Goal: Task Accomplishment & Management: Manage account settings

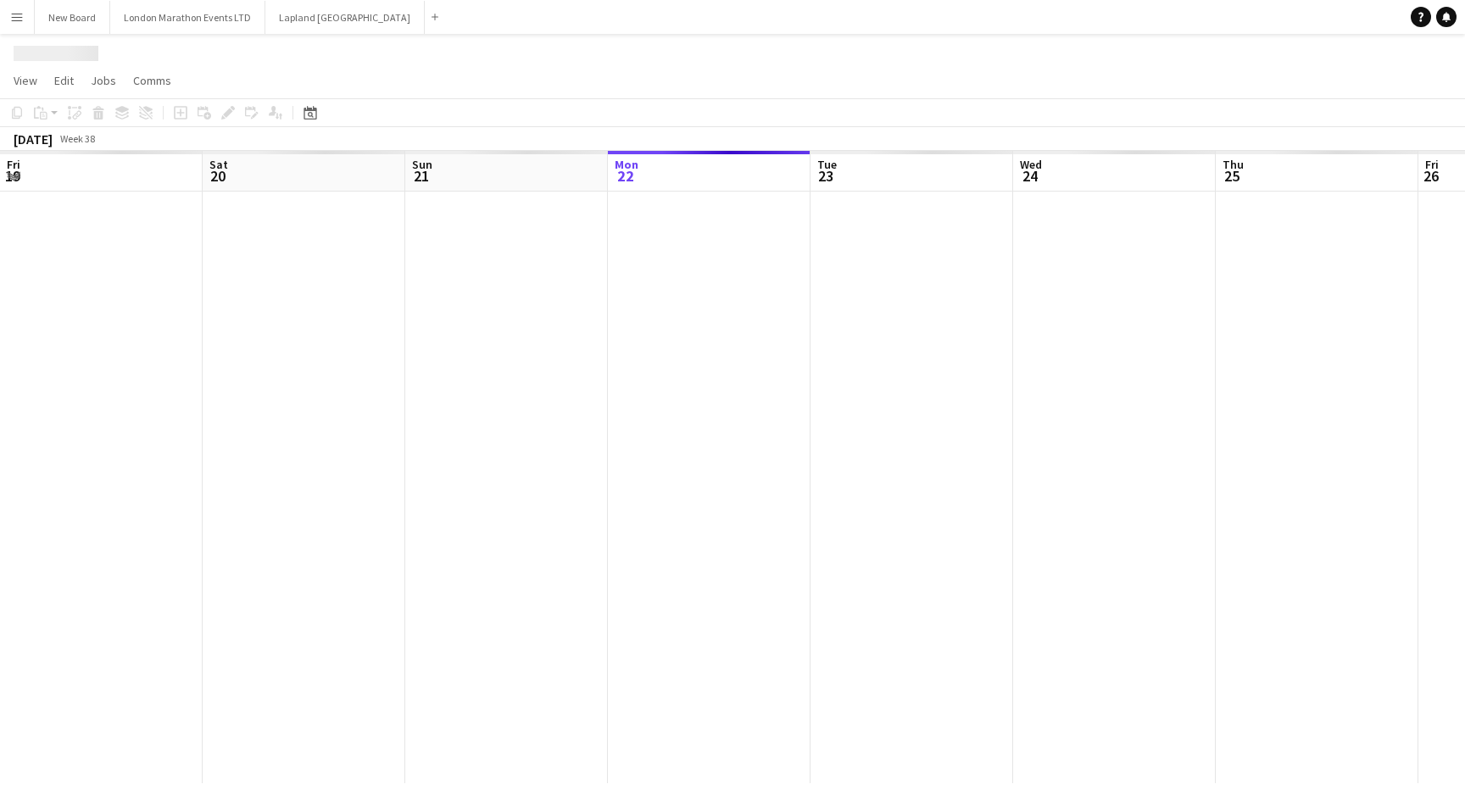
scroll to position [0, 406]
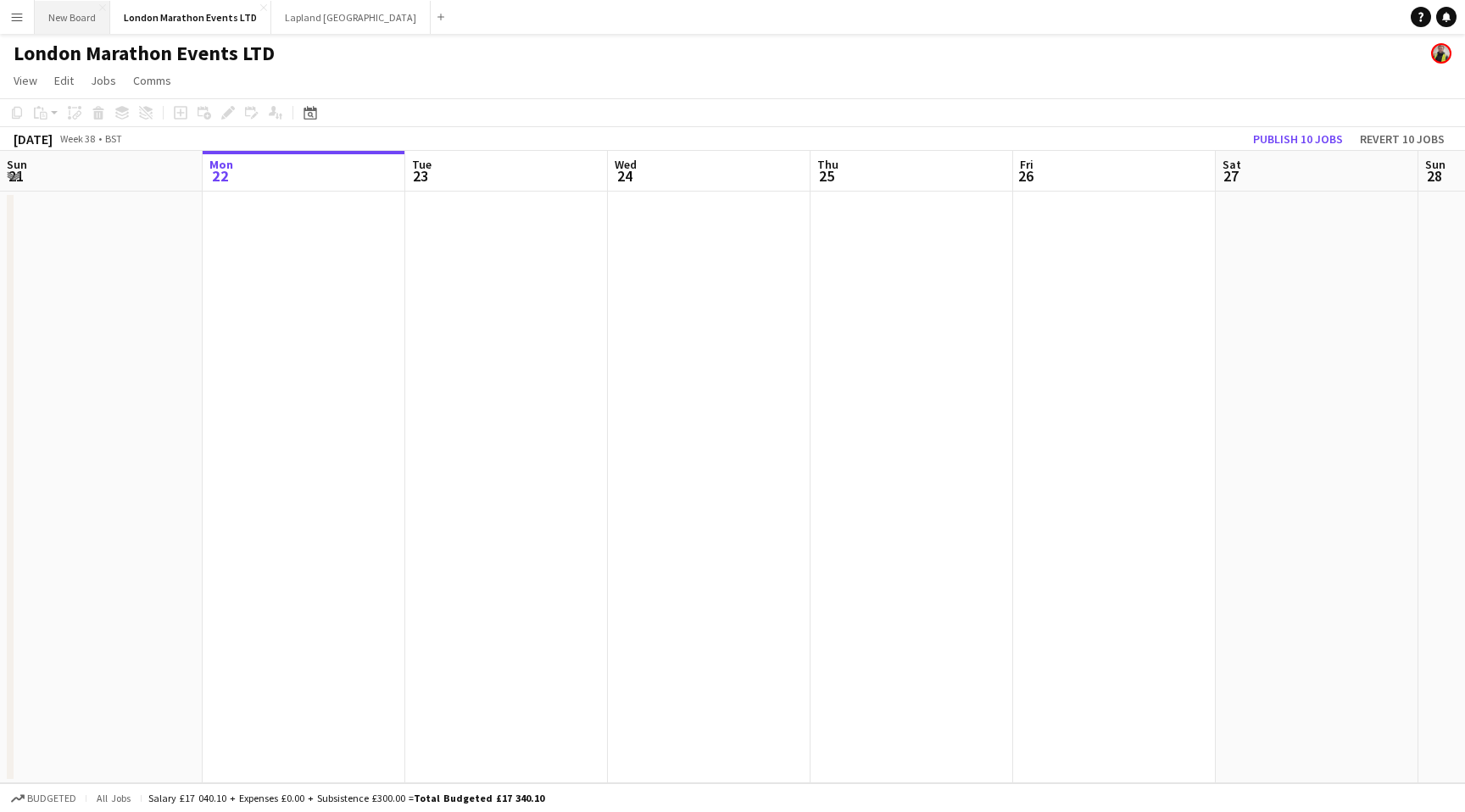
click at [36, 20] on button "New Board Close" at bounding box center [72, 17] width 75 height 33
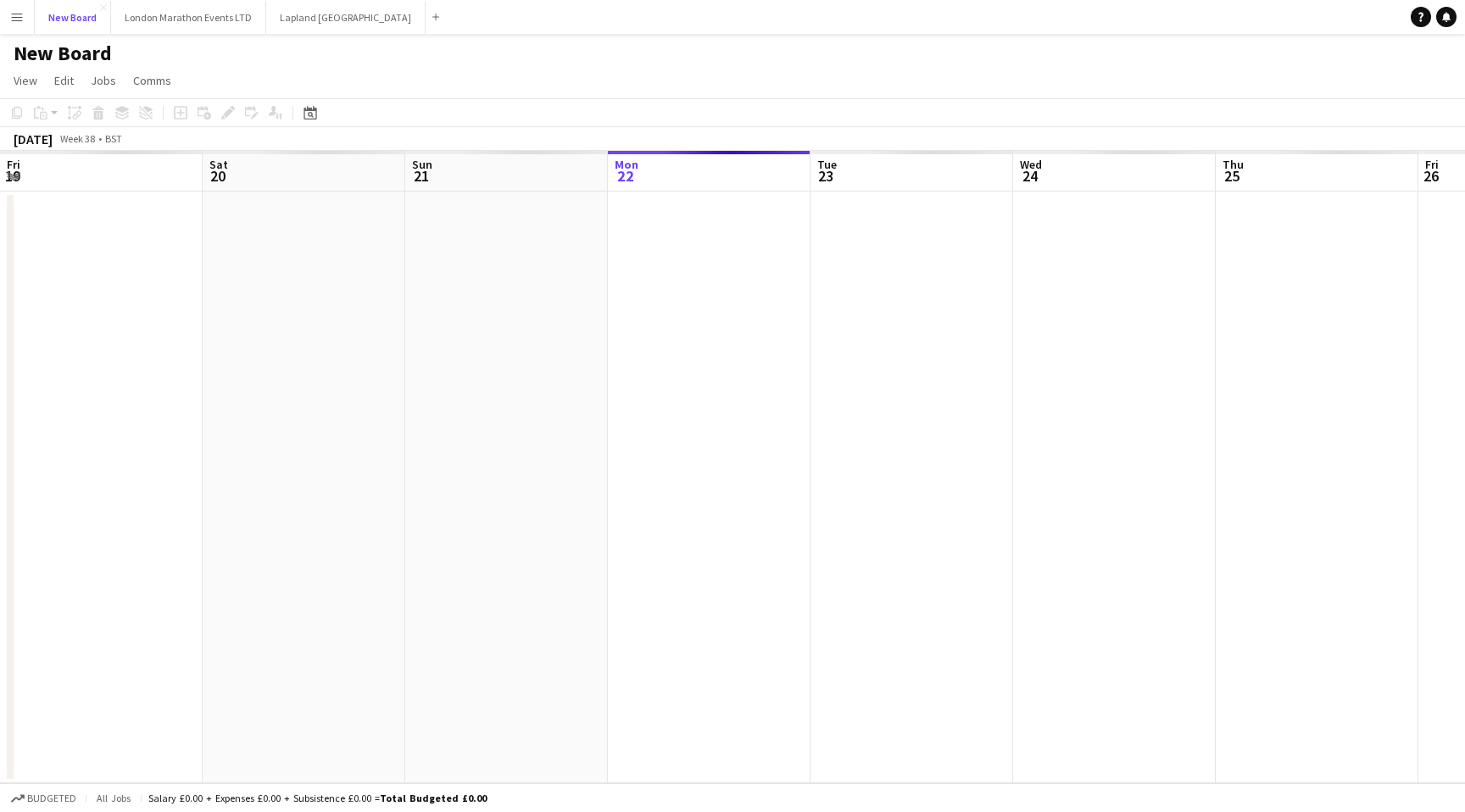
scroll to position [0, 406]
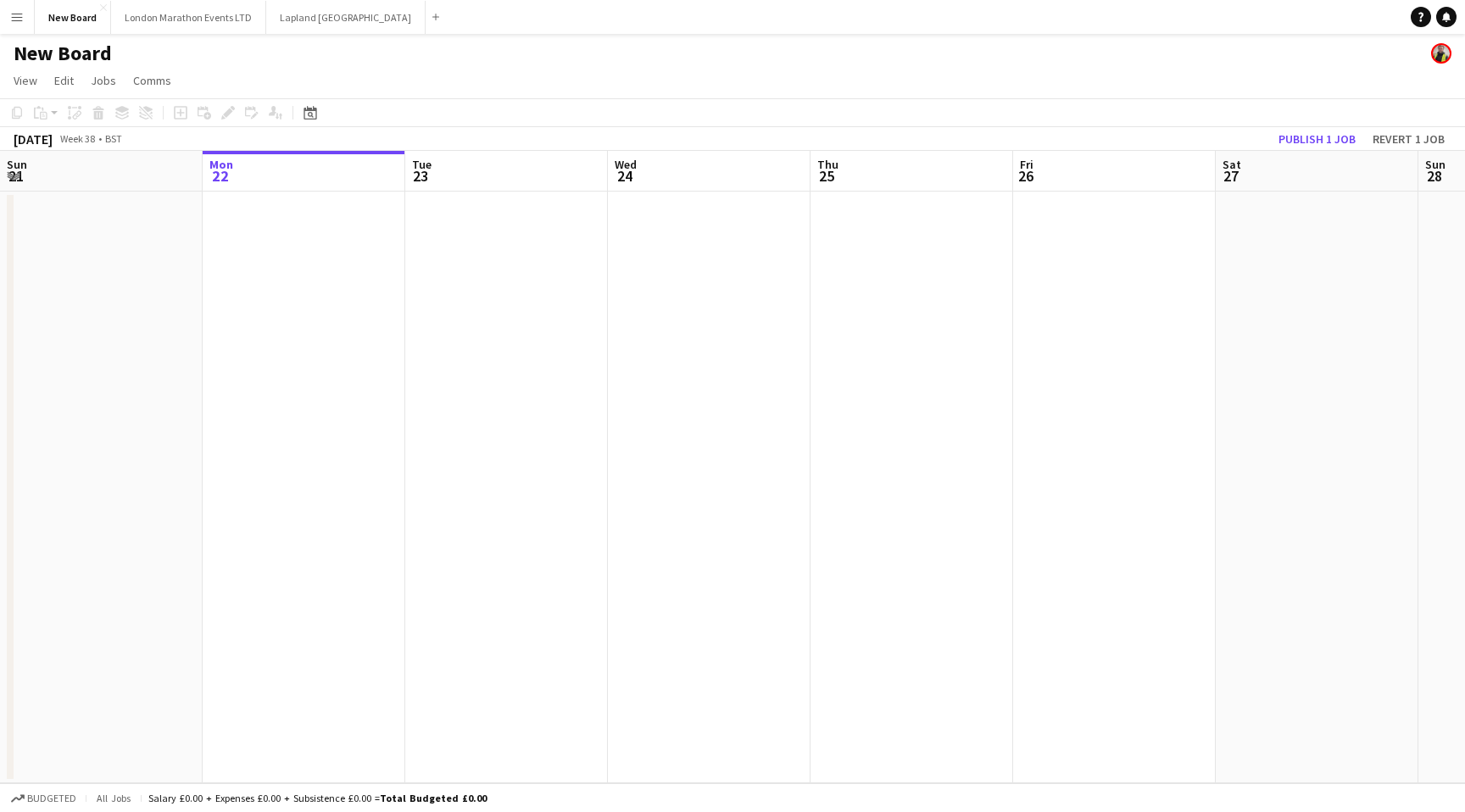
click at [9, 22] on button "Menu" at bounding box center [17, 17] width 34 height 34
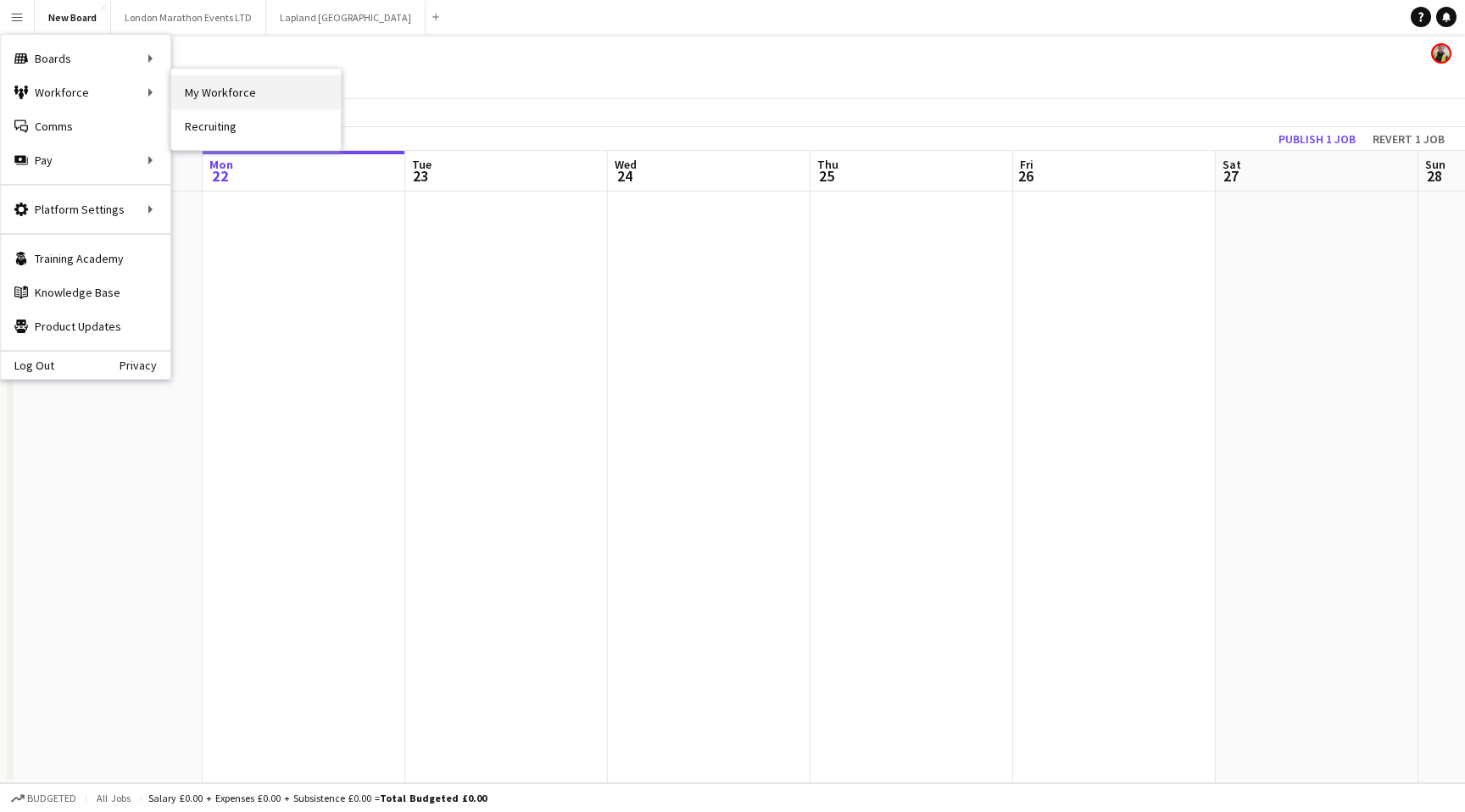
click at [238, 94] on link "My Workforce" at bounding box center [256, 92] width 170 height 34
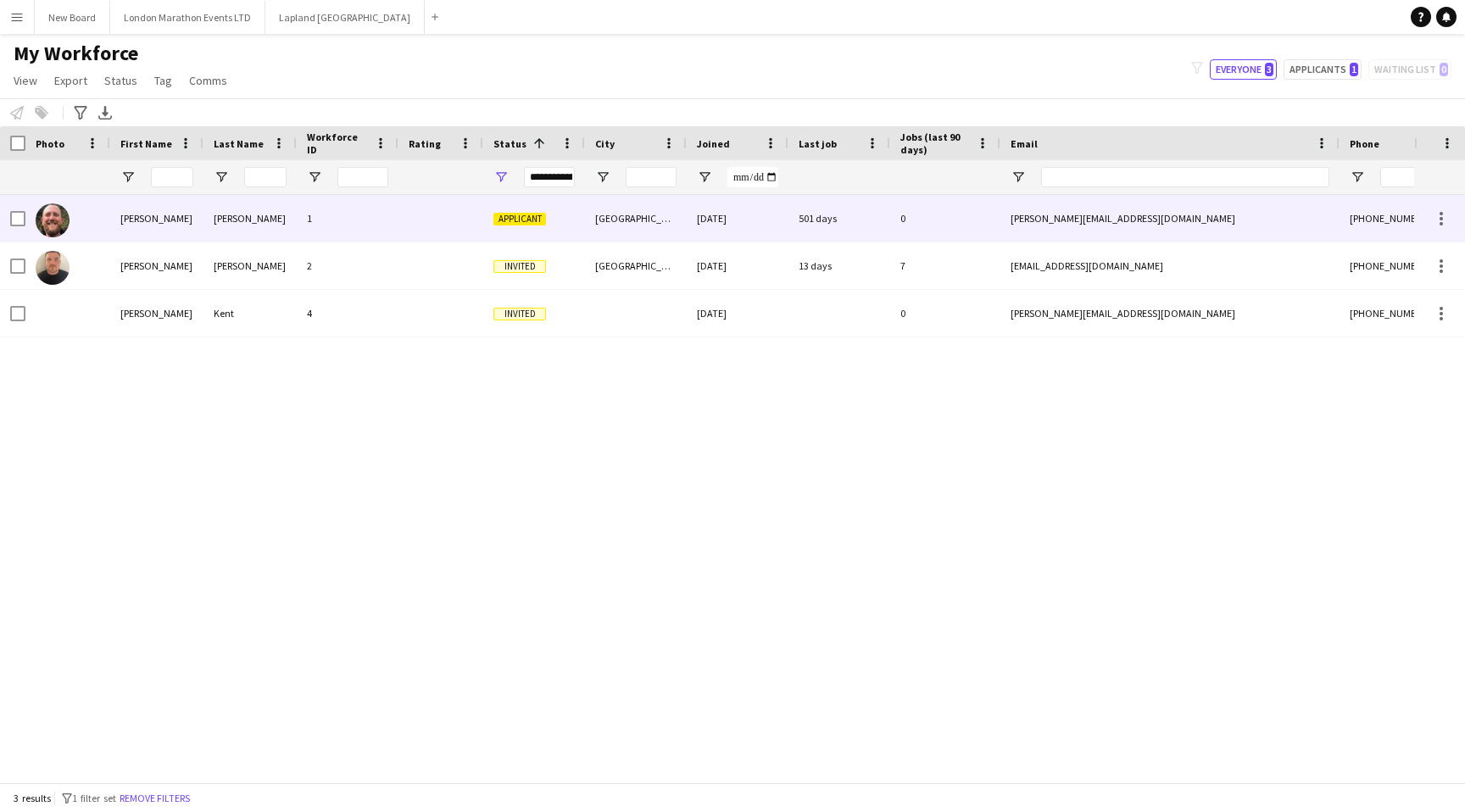
click at [384, 223] on div "1" at bounding box center [347, 218] width 102 height 47
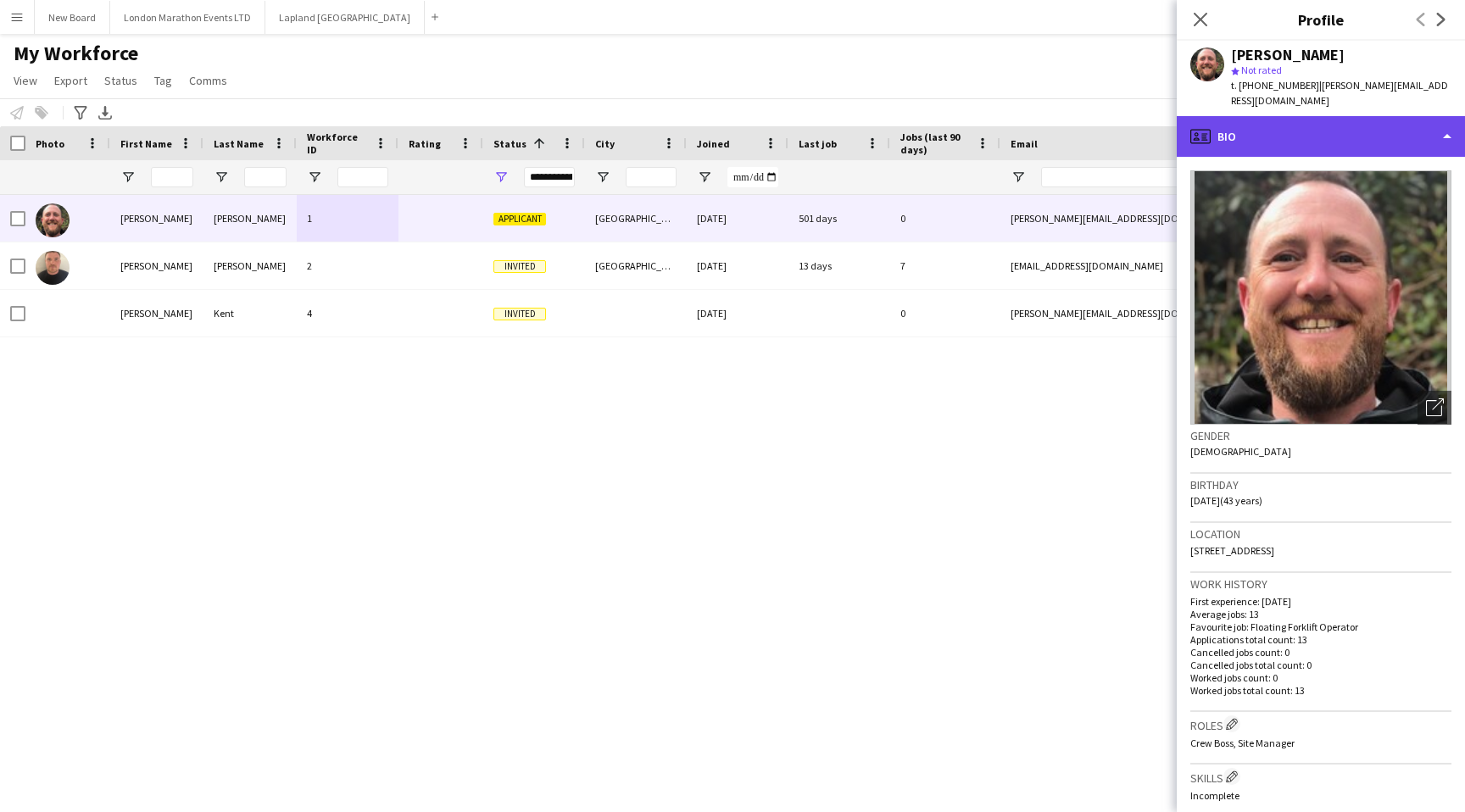
click at [1448, 116] on div "profile Bio" at bounding box center [1320, 136] width 289 height 41
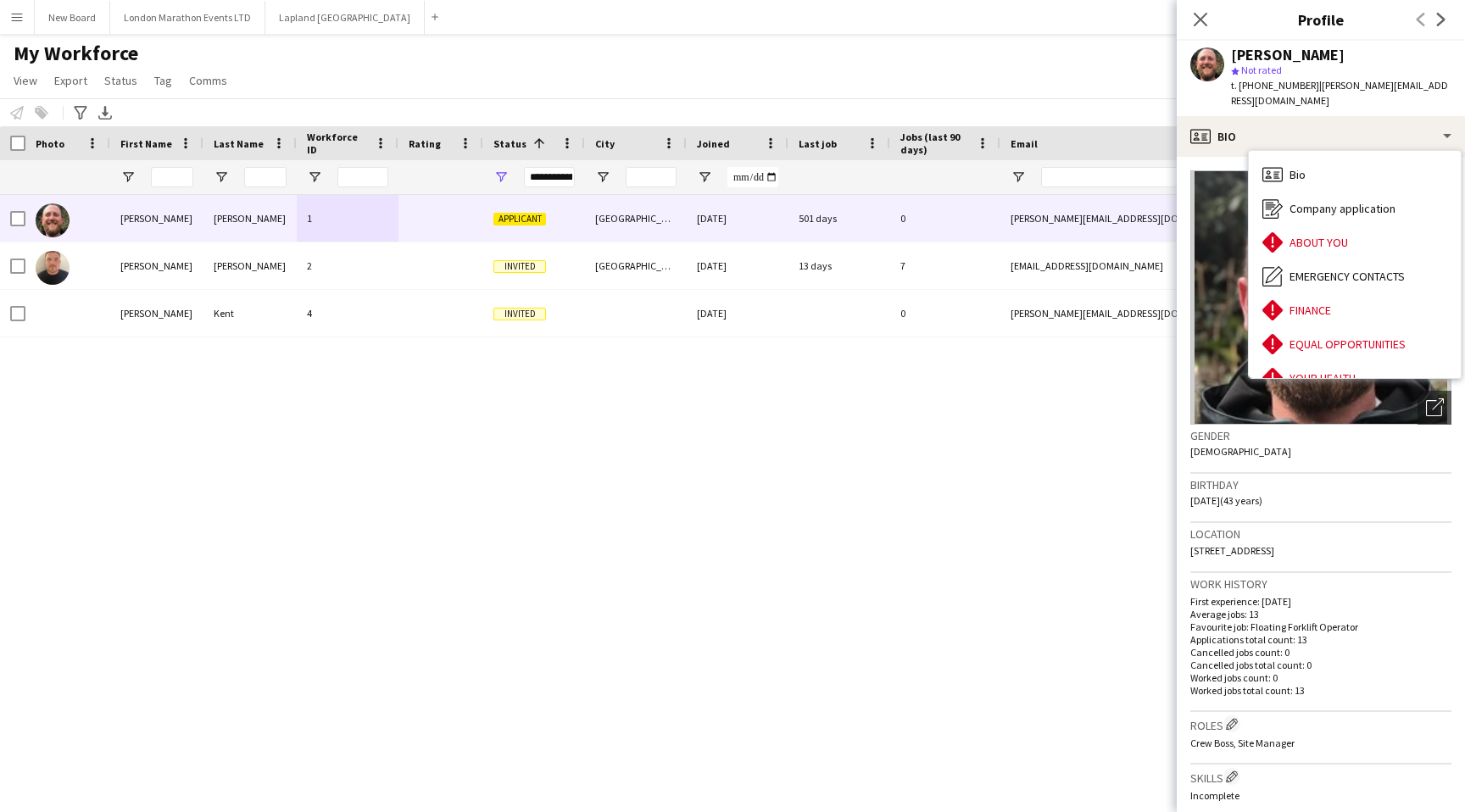
click at [1285, 23] on h3 "Profile" at bounding box center [1320, 20] width 289 height 22
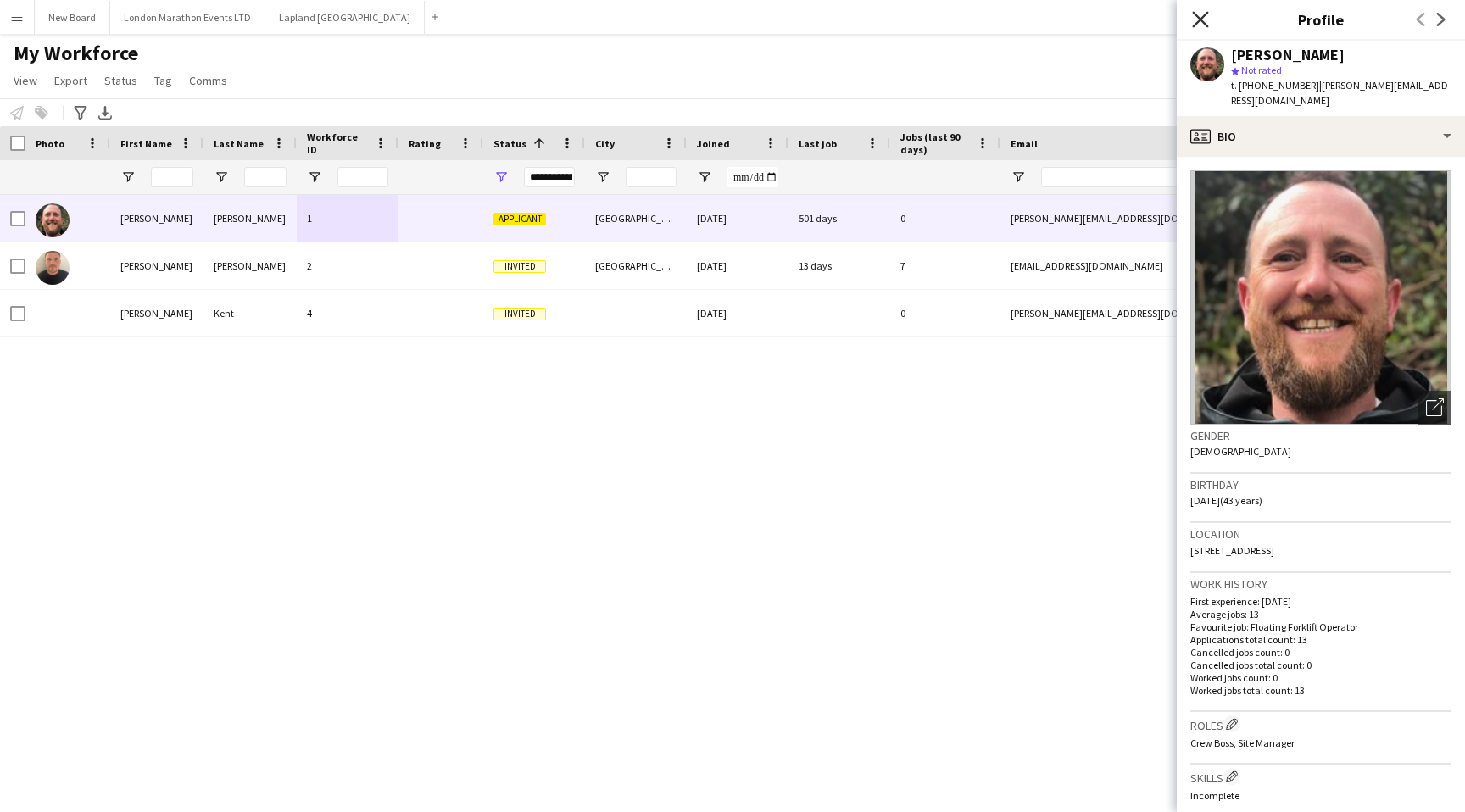
click at [1203, 21] on icon "Close pop-in" at bounding box center [1200, 19] width 16 height 16
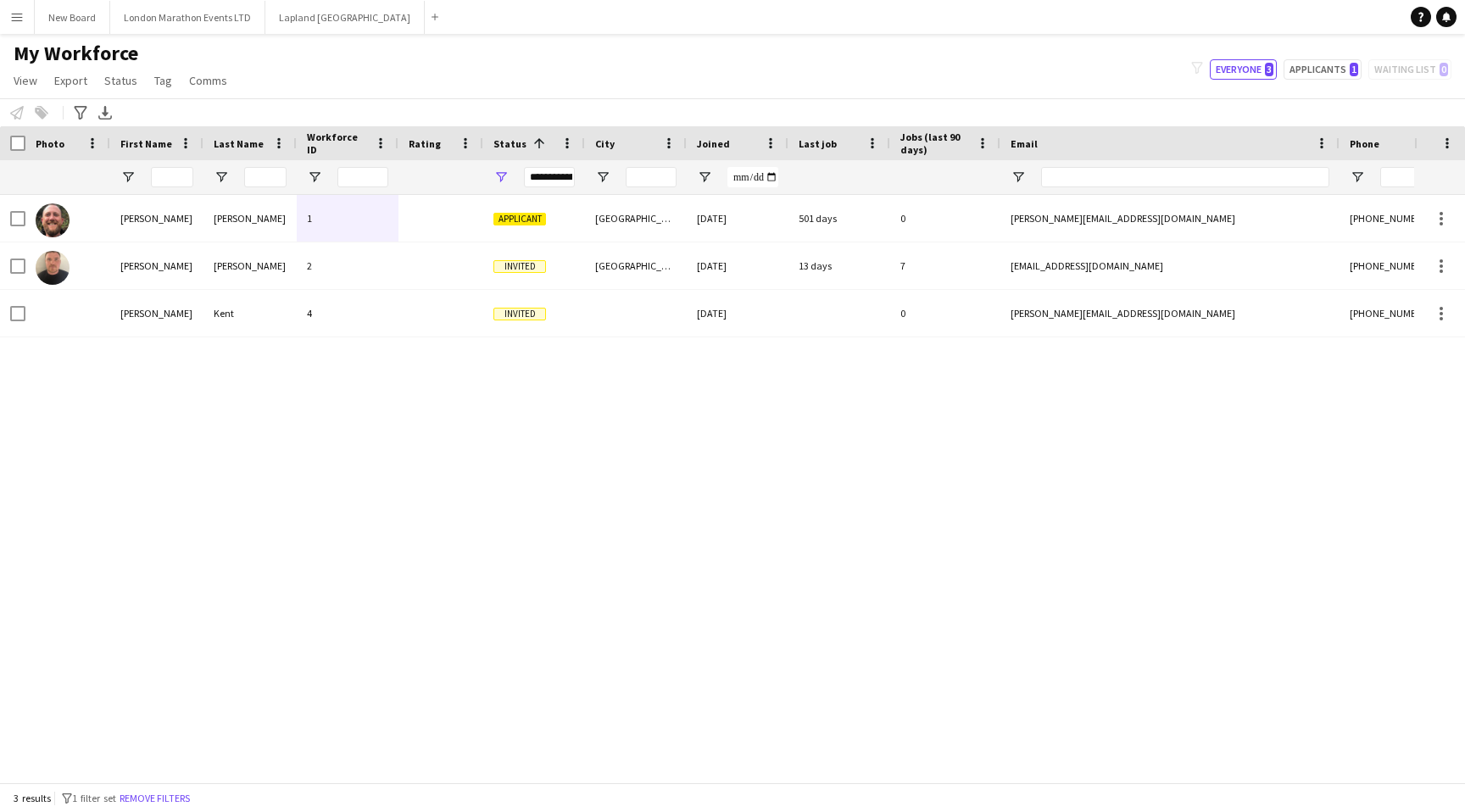
click at [23, 21] on app-icon "Menu" at bounding box center [17, 17] width 14 height 14
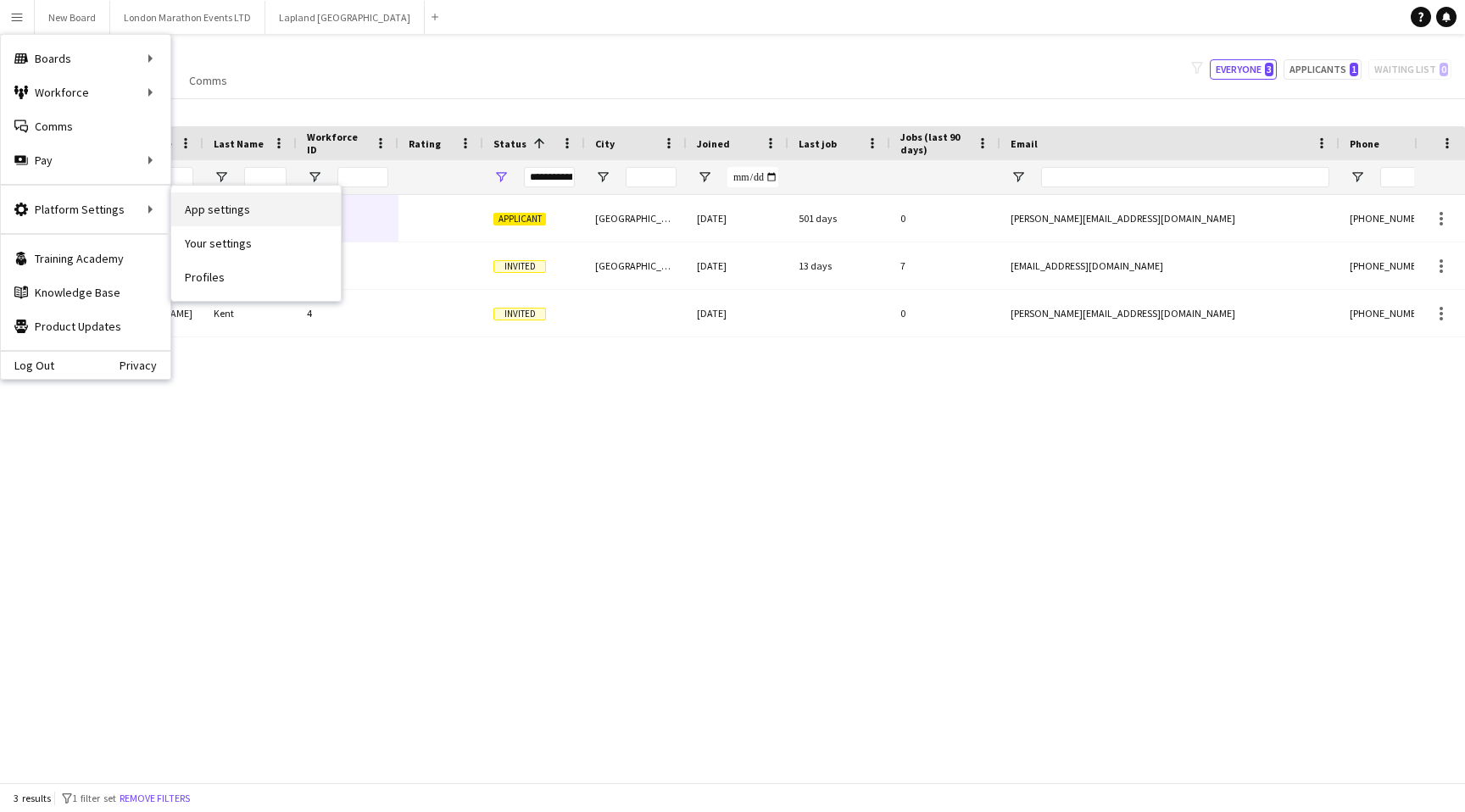
click at [245, 208] on link "App settings" at bounding box center [256, 209] width 170 height 34
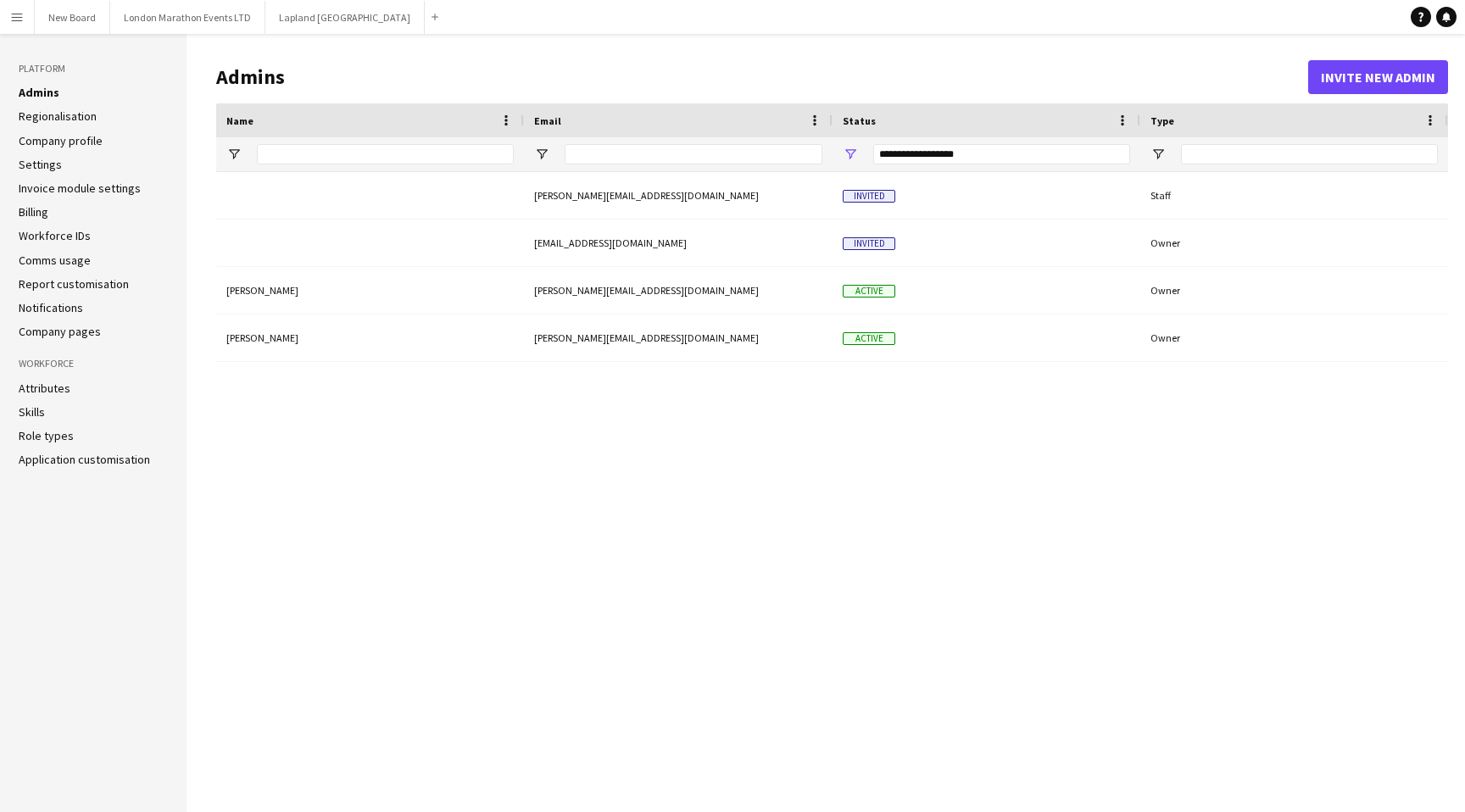
click at [39, 434] on link "Role types" at bounding box center [47, 435] width 56 height 15
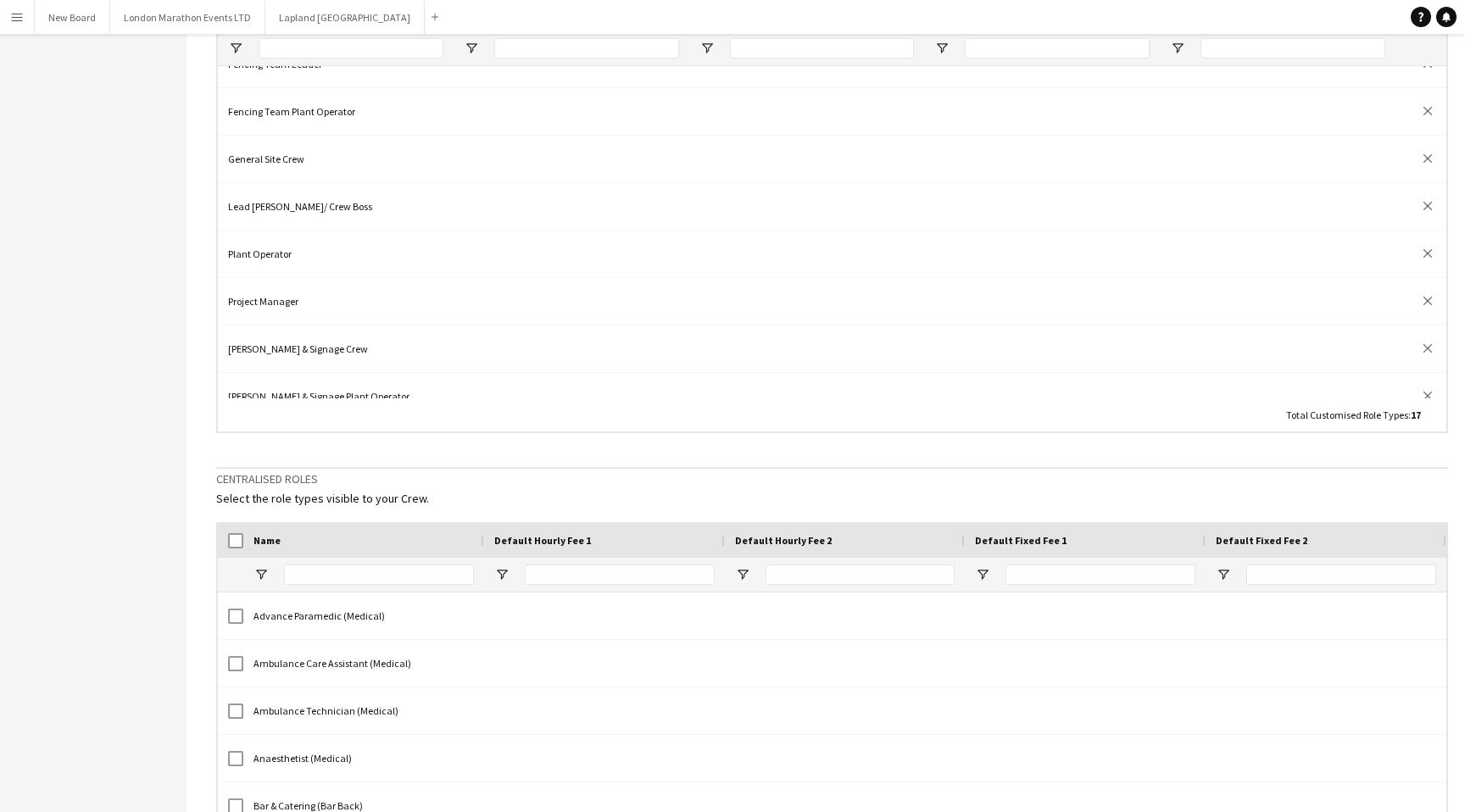
scroll to position [306, 0]
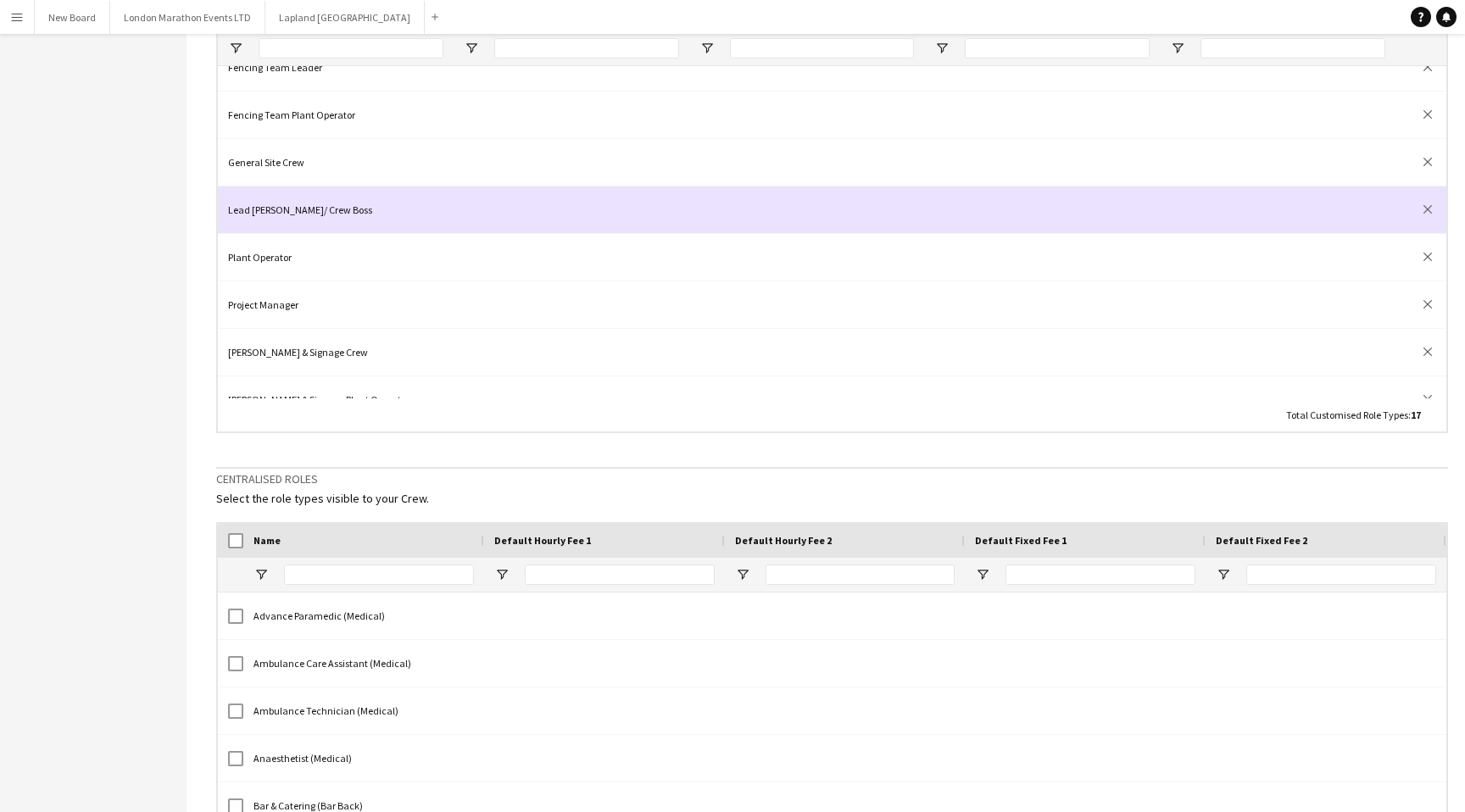
click at [466, 224] on div at bounding box center [571, 209] width 236 height 47
click at [389, 198] on div "Lead [PERSON_NAME]/ Crew Boss" at bounding box center [336, 209] width 236 height 47
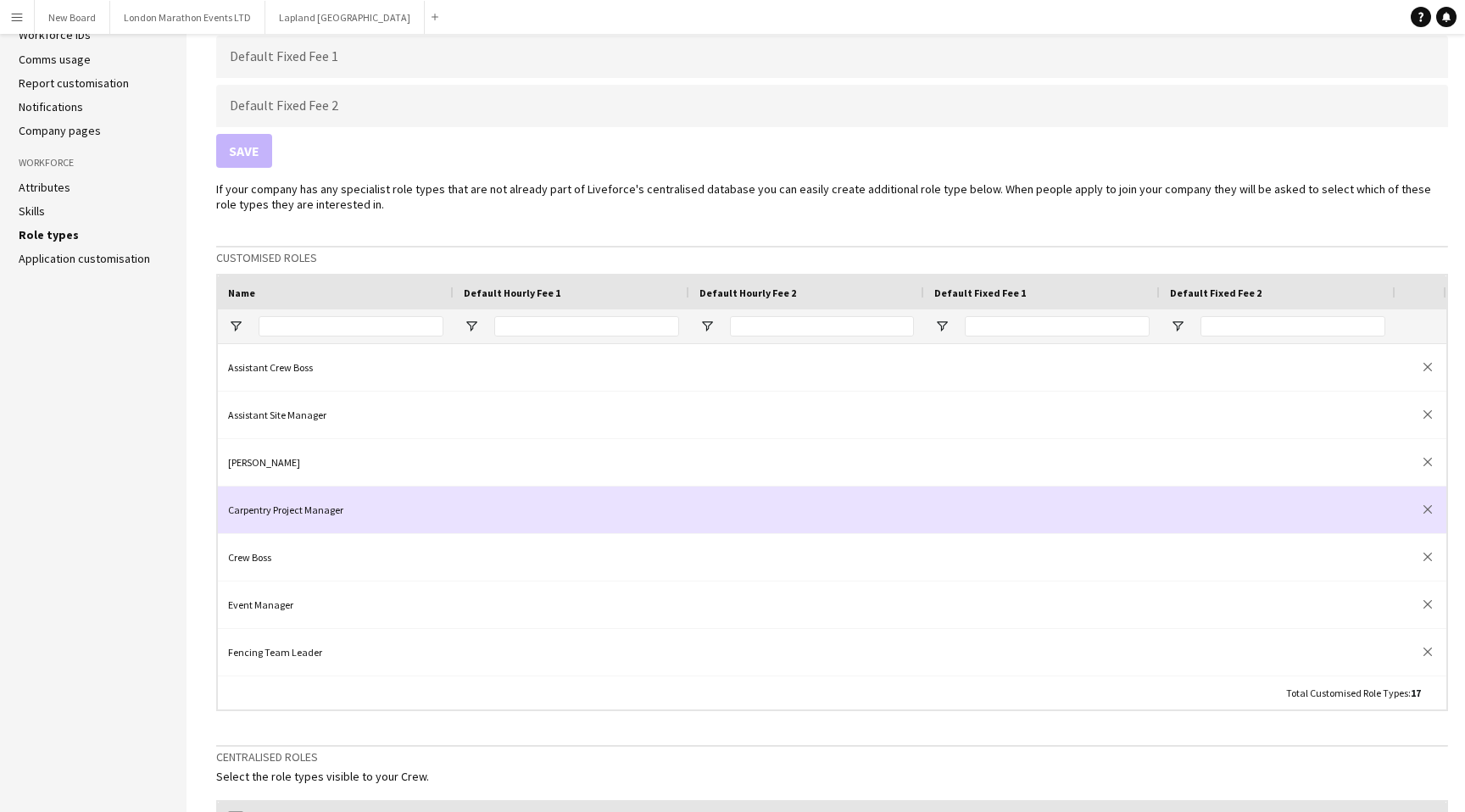
scroll to position [52, 0]
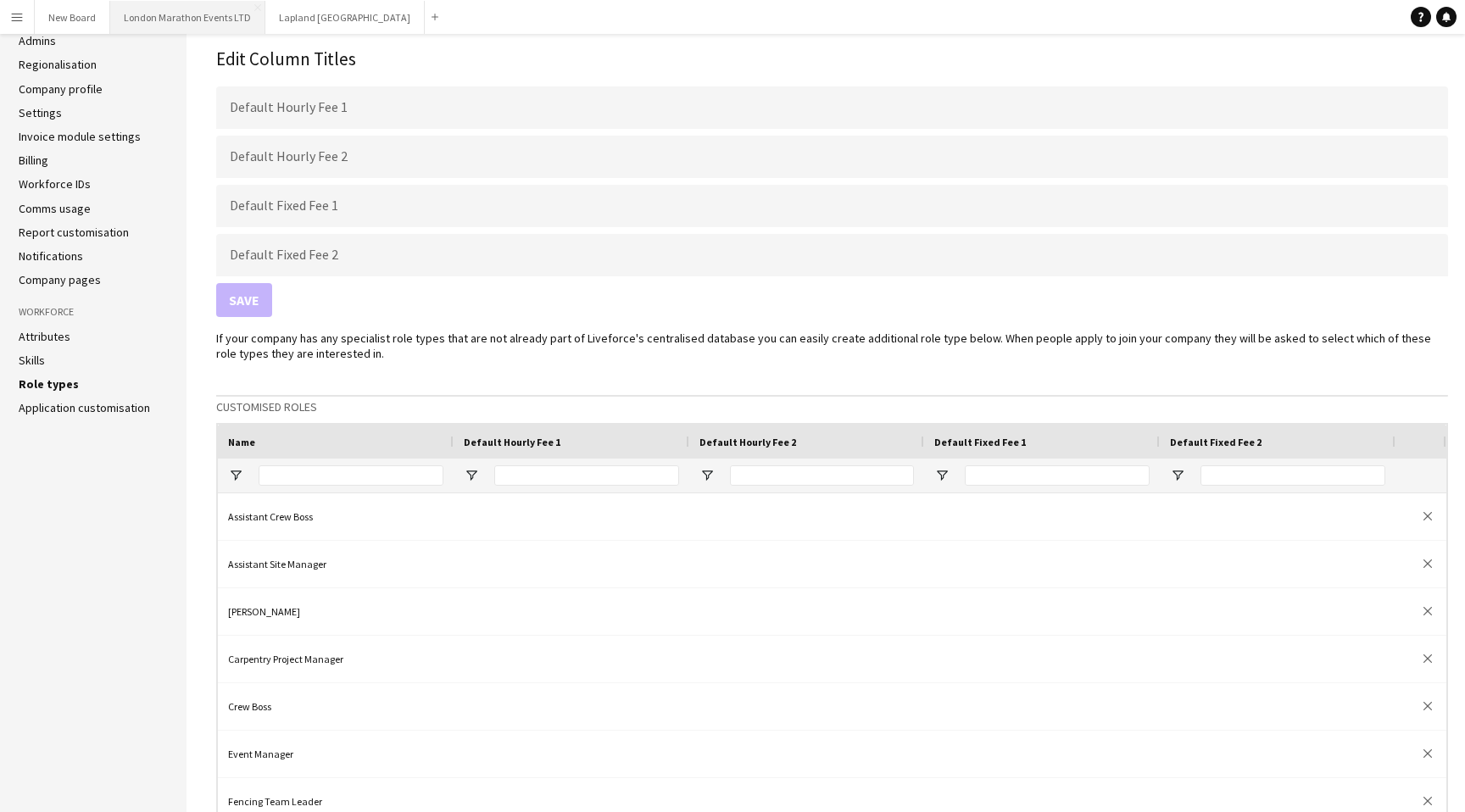
click at [179, 9] on button "London Marathon Events LTD Close" at bounding box center [187, 17] width 155 height 33
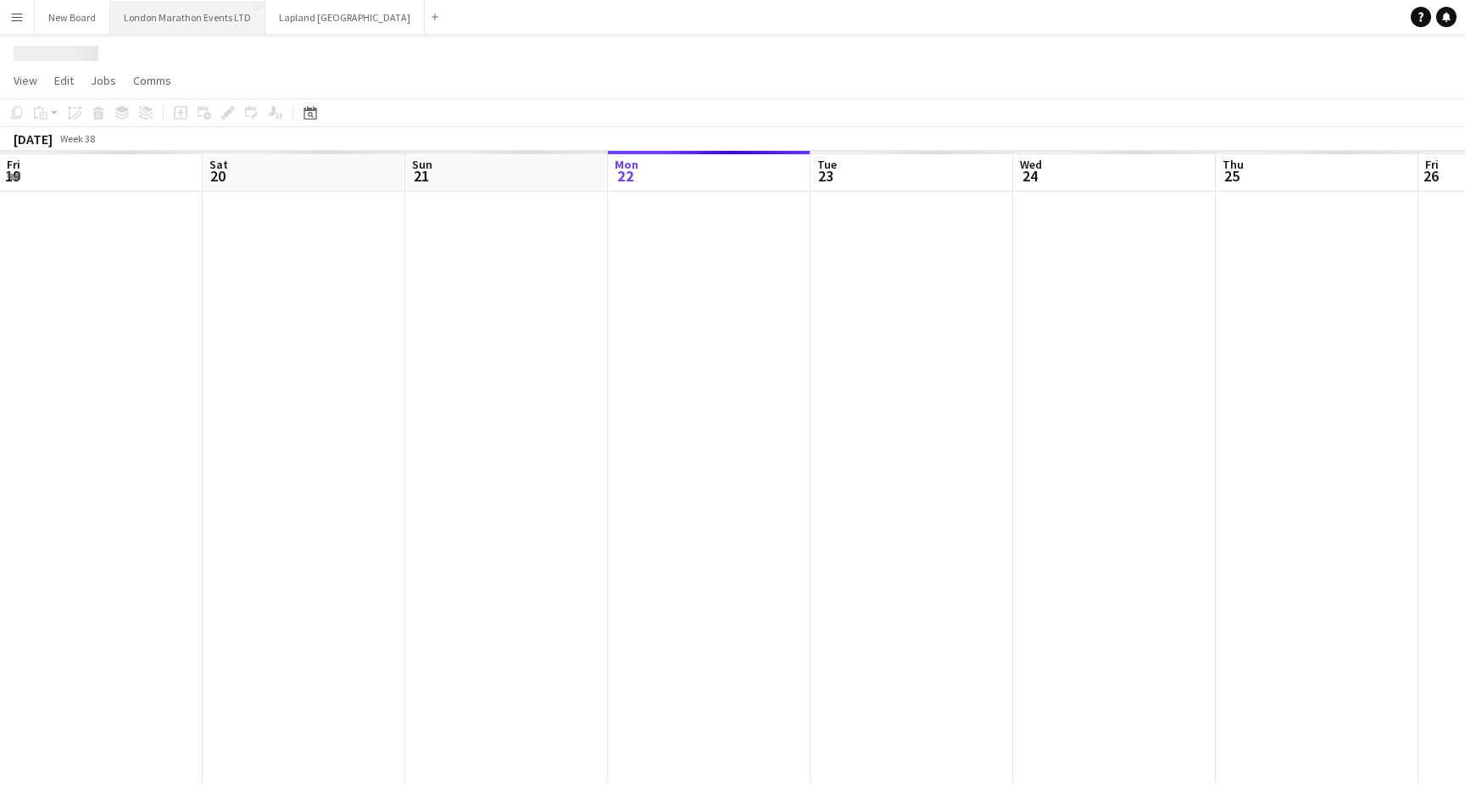
scroll to position [0, 406]
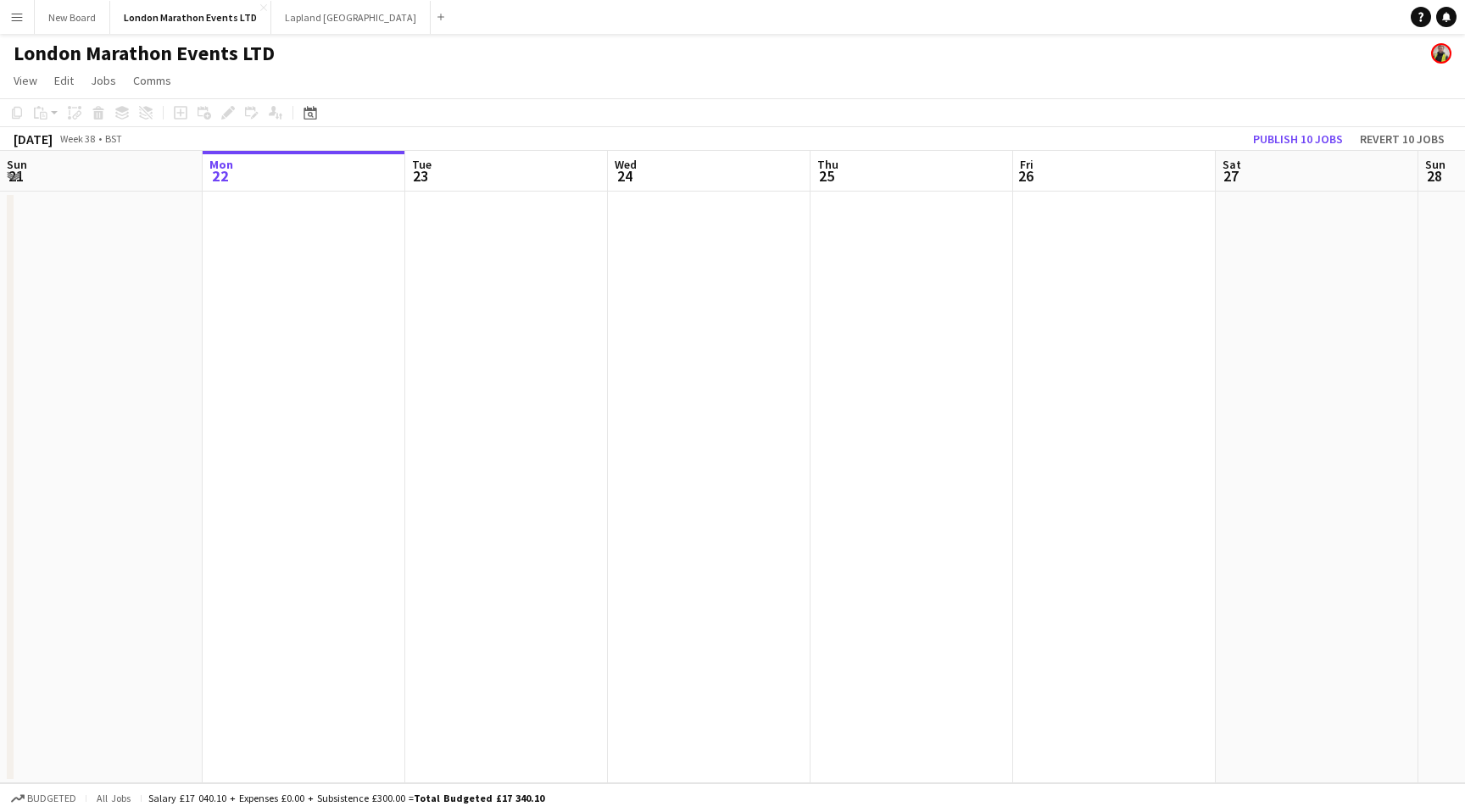
click at [297, 296] on app-date-cell at bounding box center [304, 487] width 202 height 592
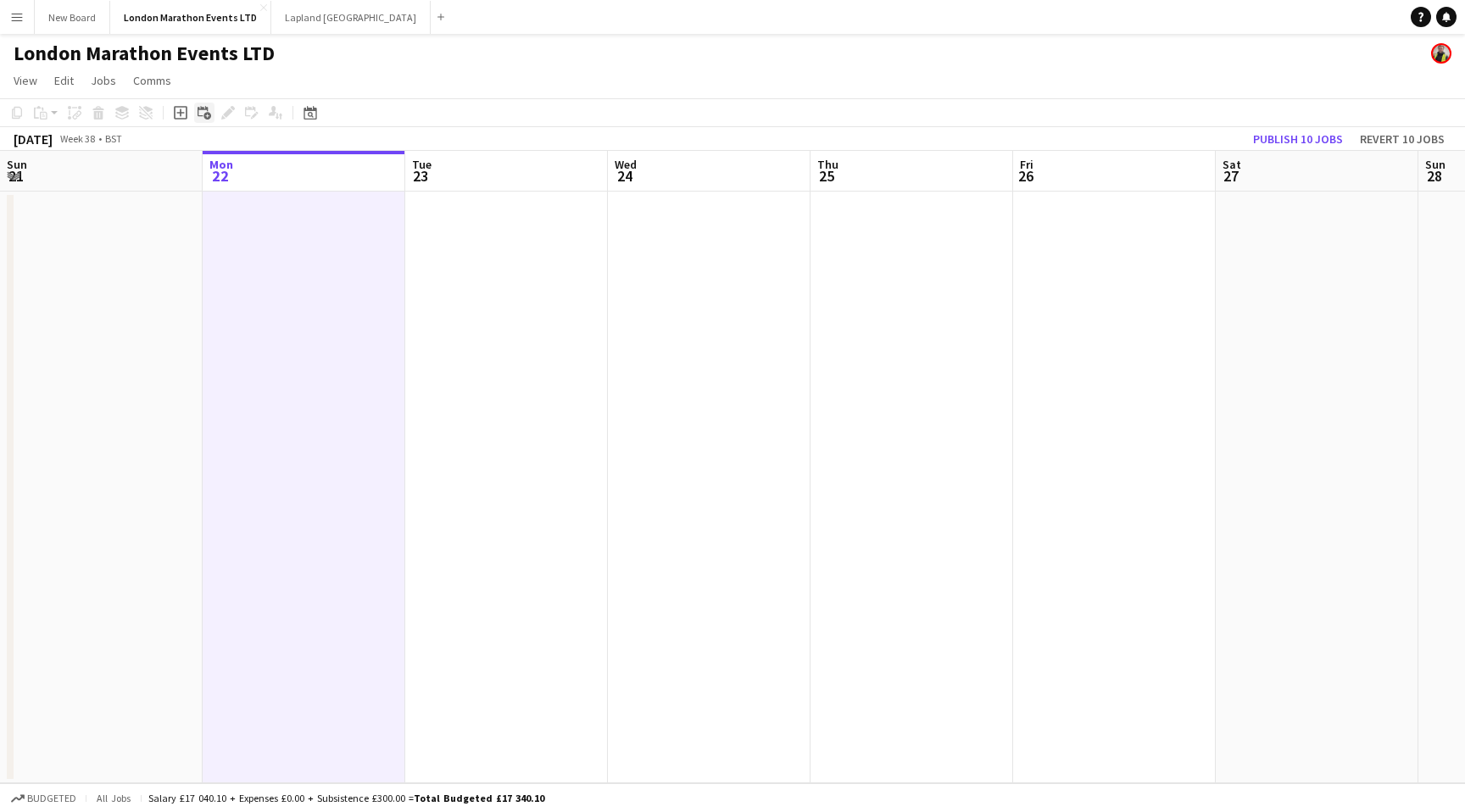
click at [205, 115] on icon "Add linked Job" at bounding box center [204, 113] width 14 height 14
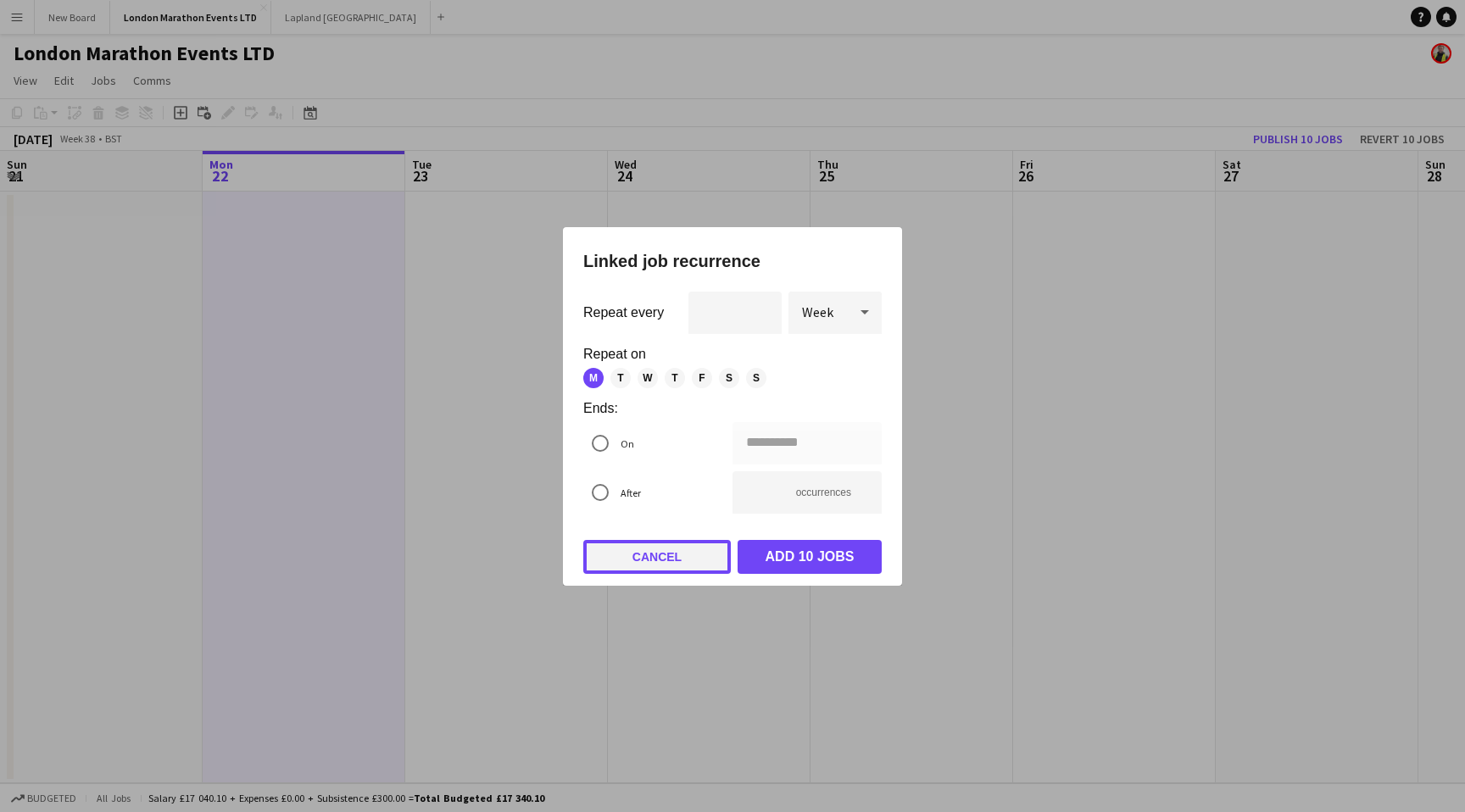
click at [658, 545] on button "Cancel" at bounding box center [657, 556] width 148 height 34
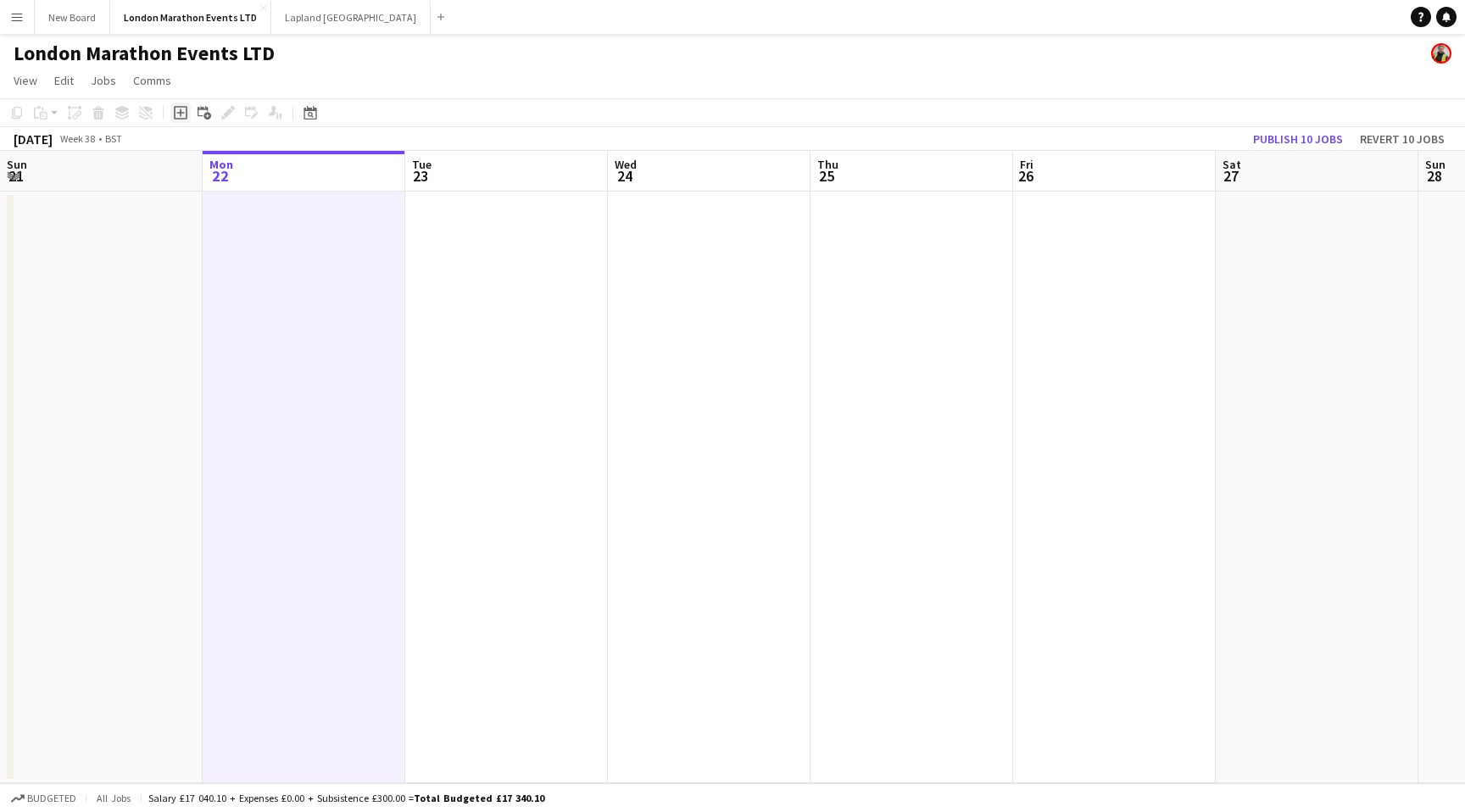
click at [180, 114] on icon at bounding box center [181, 113] width 8 height 8
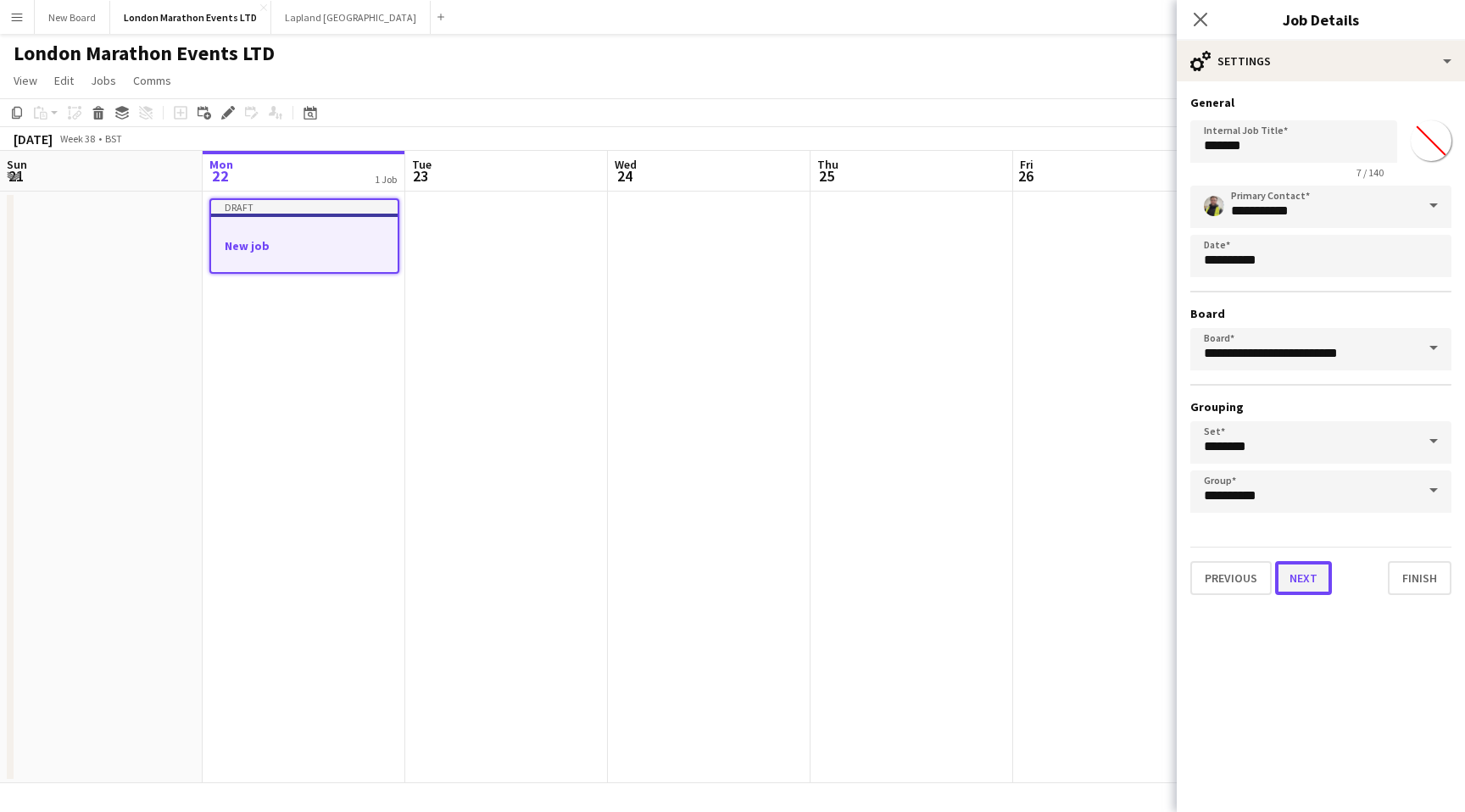
click at [1301, 588] on button "Next" at bounding box center [1302, 578] width 57 height 34
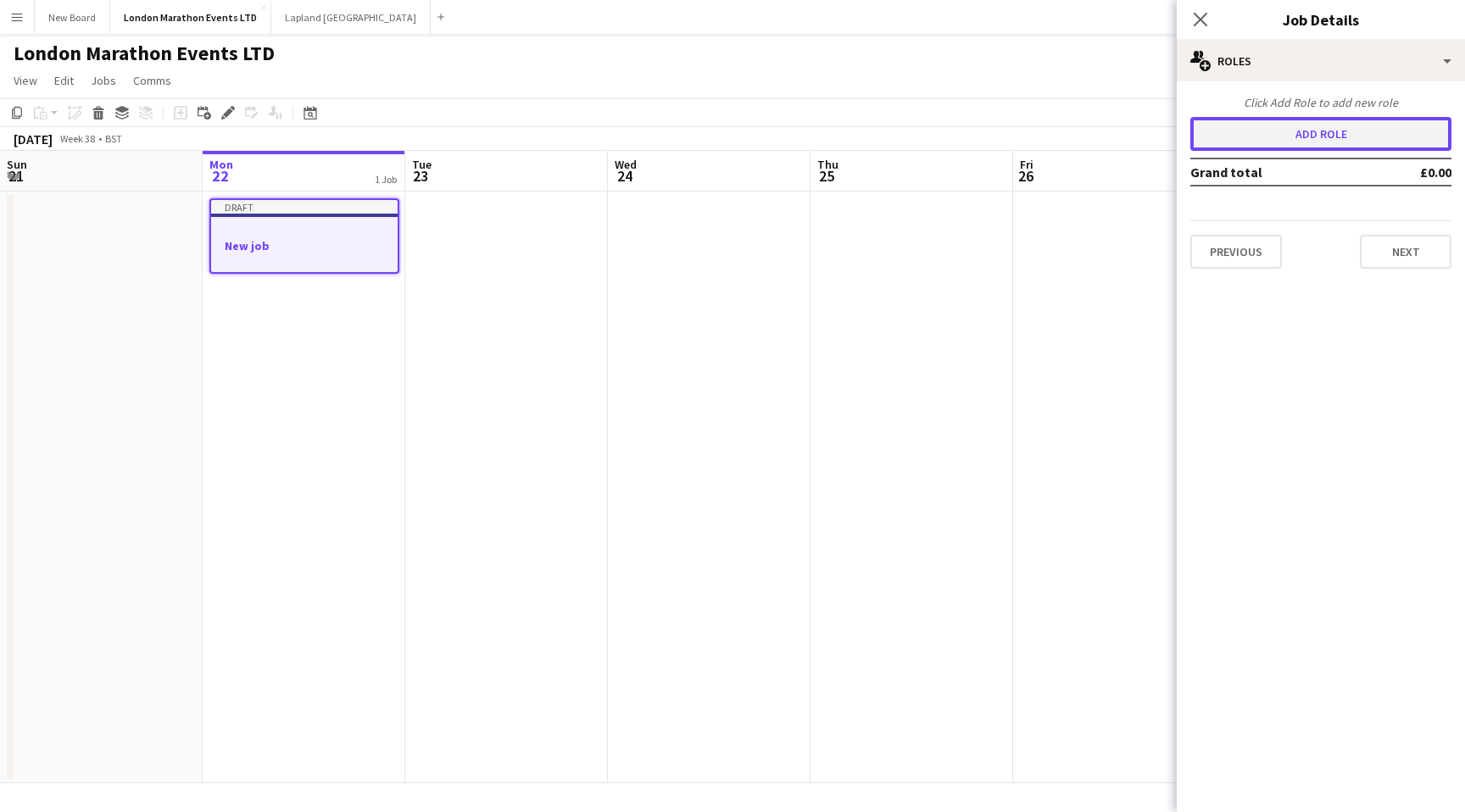
click at [1308, 135] on button "Add role" at bounding box center [1320, 134] width 261 height 34
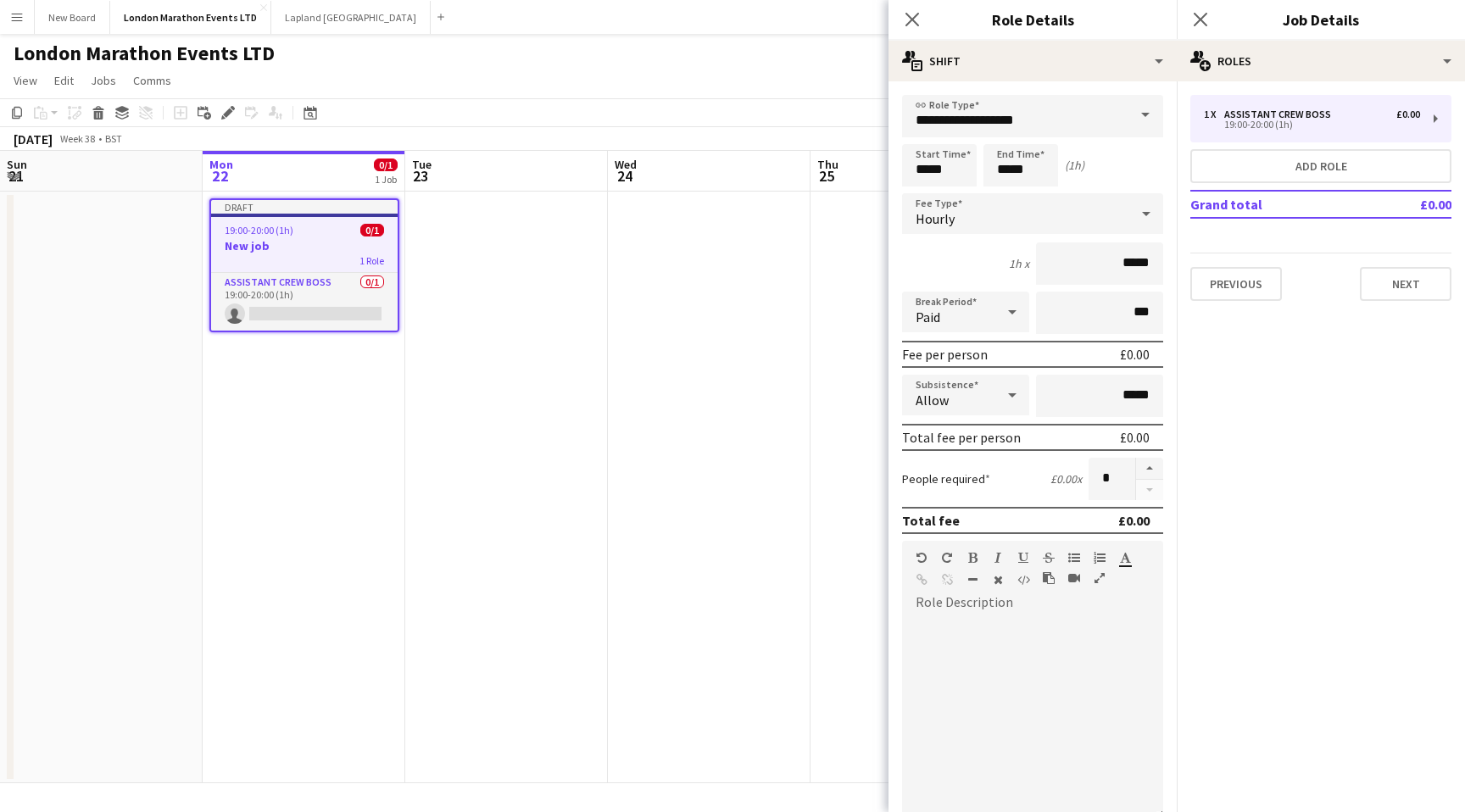
click at [1143, 119] on span at bounding box center [1146, 115] width 36 height 41
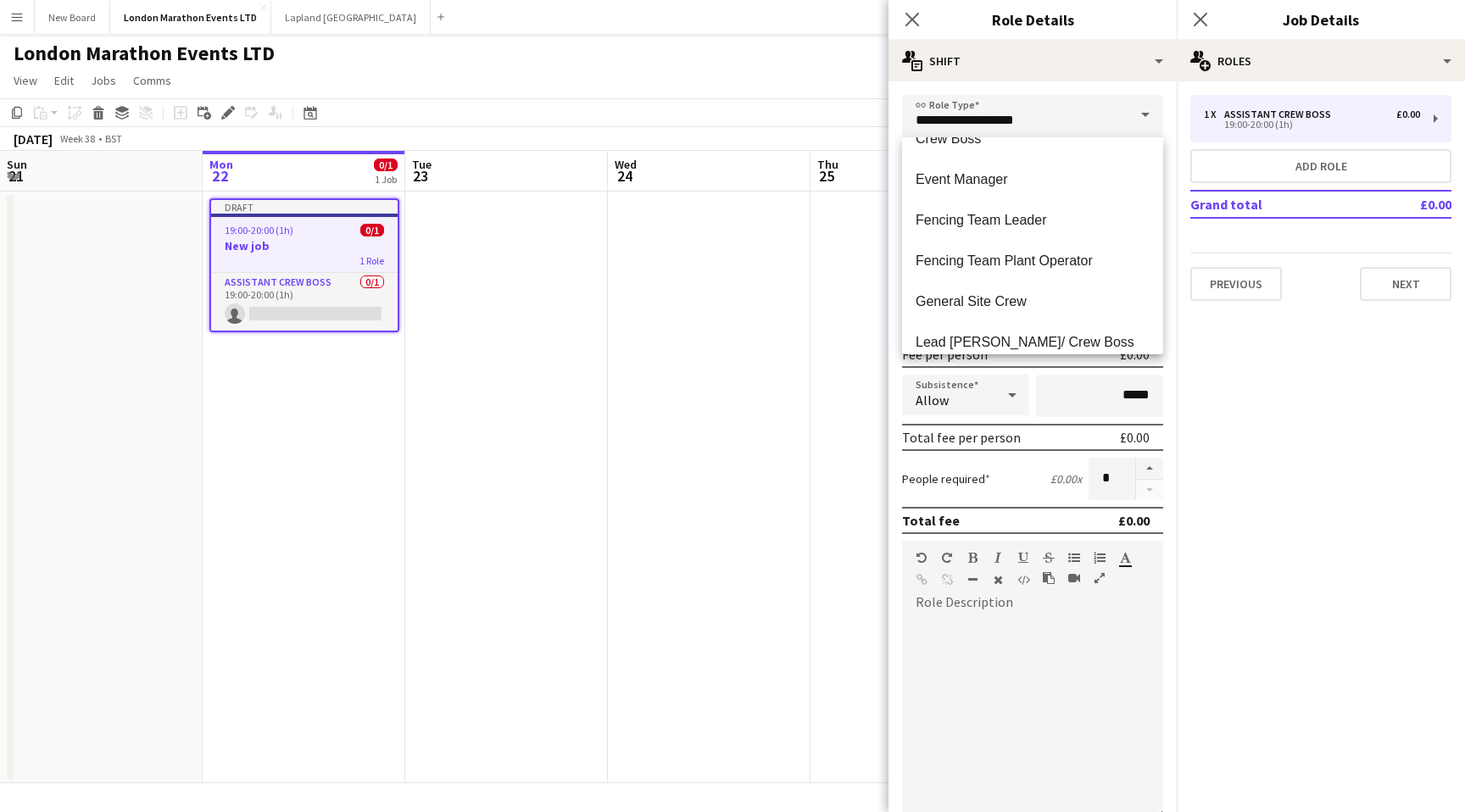
scroll to position [488, 0]
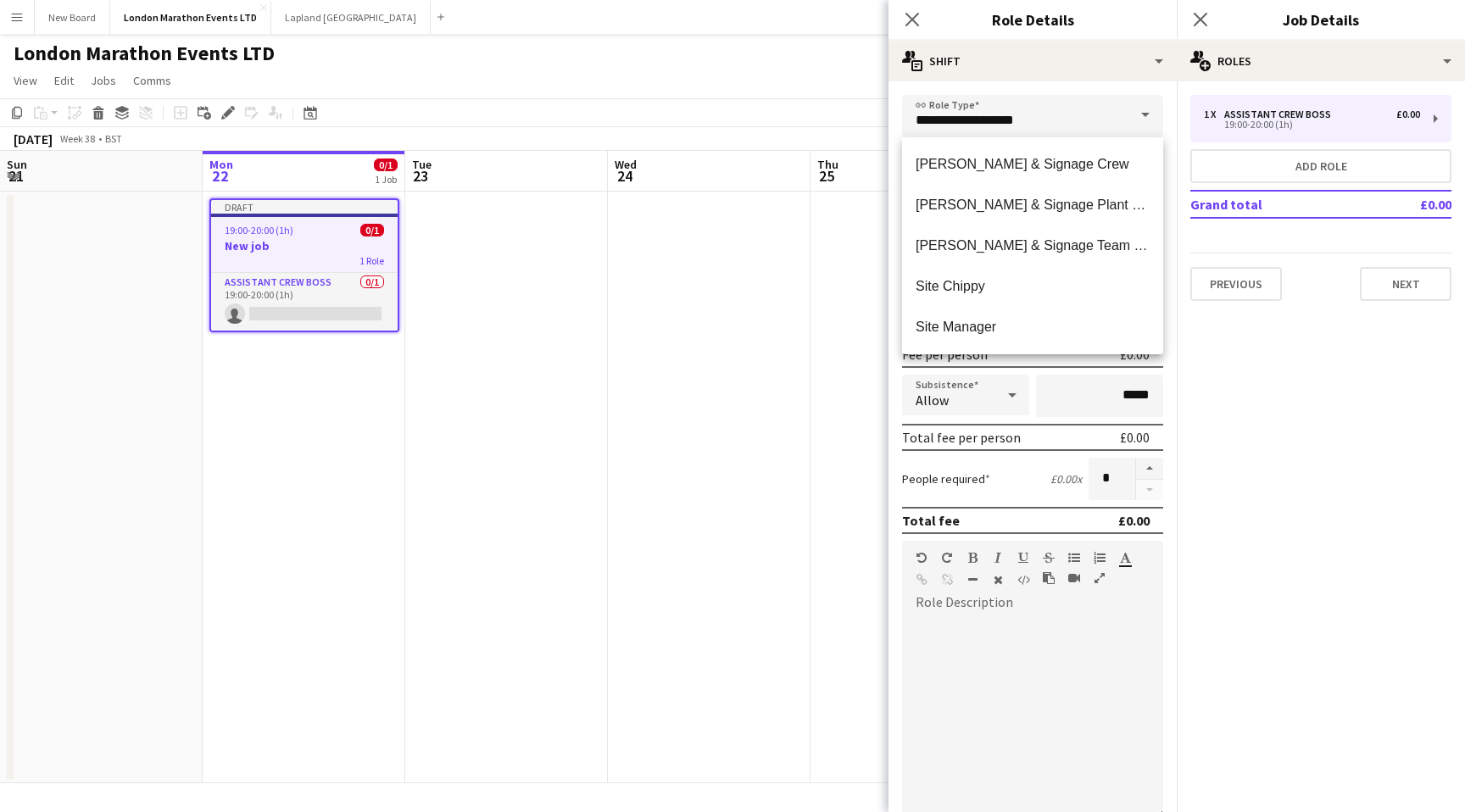
click at [21, 20] on app-icon "Menu" at bounding box center [17, 17] width 14 height 14
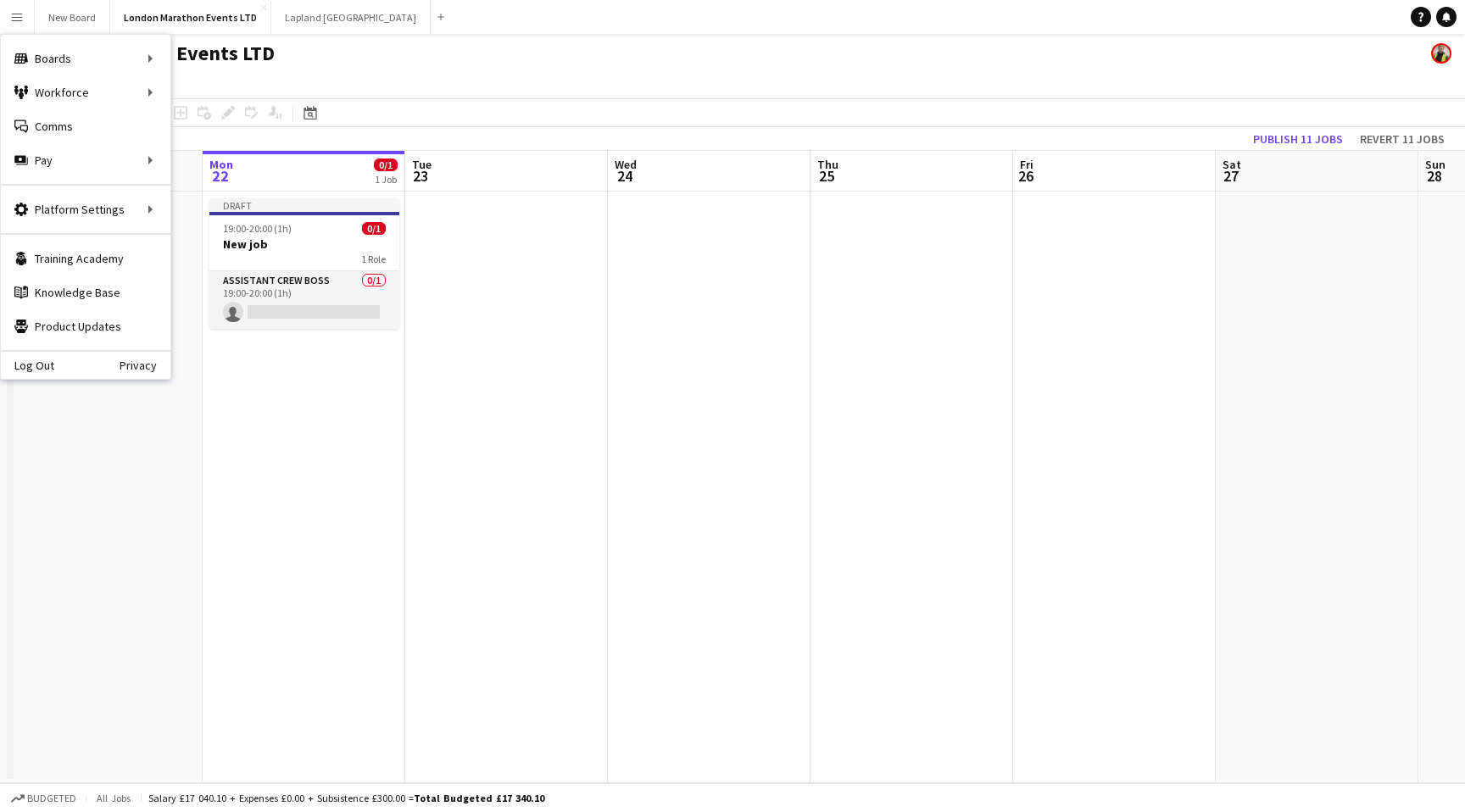
click at [579, 83] on app-page-menu "View Day view expanded Day view collapsed Month view Date picker Jump to [DATE]…" at bounding box center [732, 82] width 1465 height 32
